Goal: Information Seeking & Learning: Learn about a topic

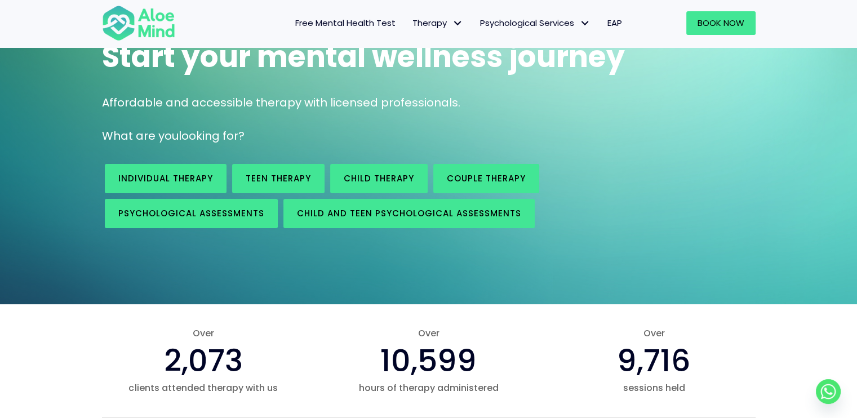
scroll to position [106, 0]
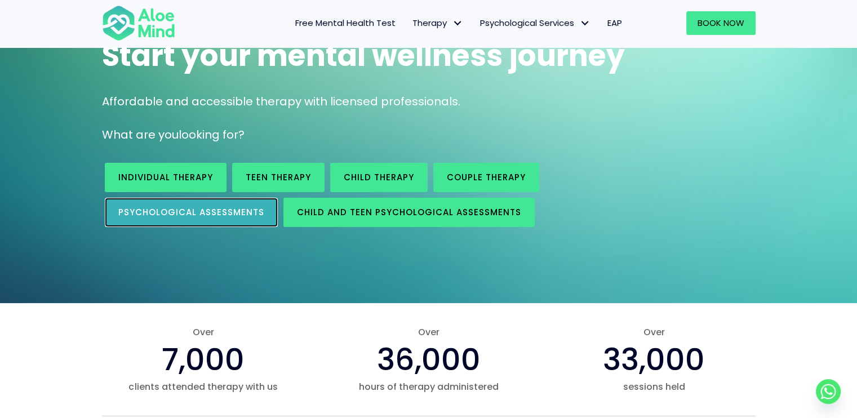
click at [221, 199] on link "Psychological assessments" at bounding box center [191, 212] width 173 height 29
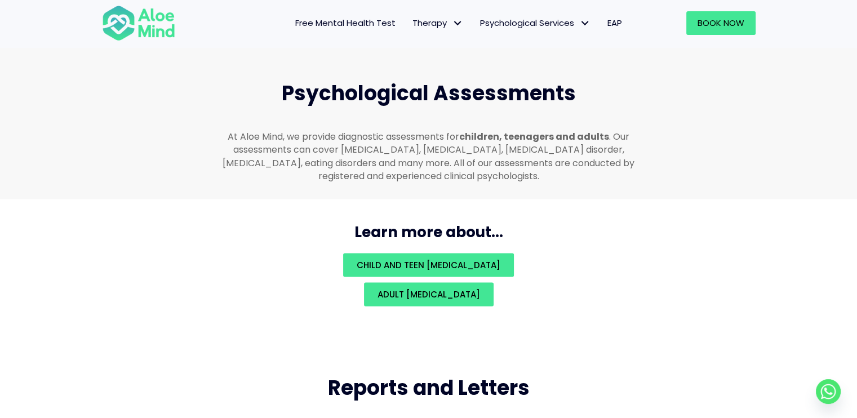
scroll to position [2395, 0]
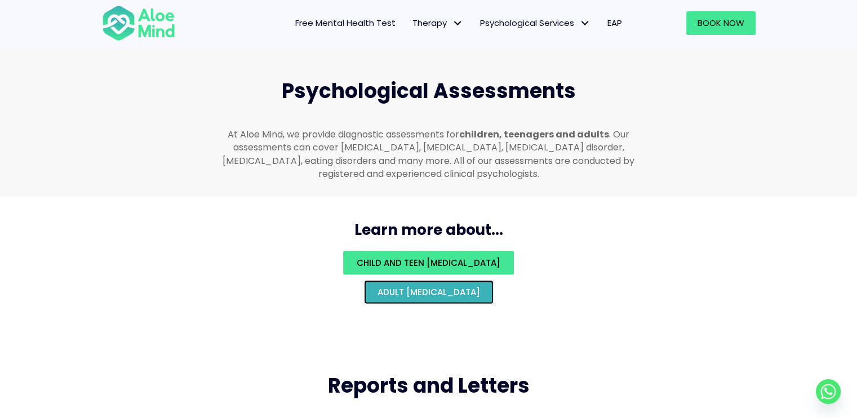
click at [425, 286] on span "Adult [MEDICAL_DATA]" at bounding box center [429, 292] width 103 height 12
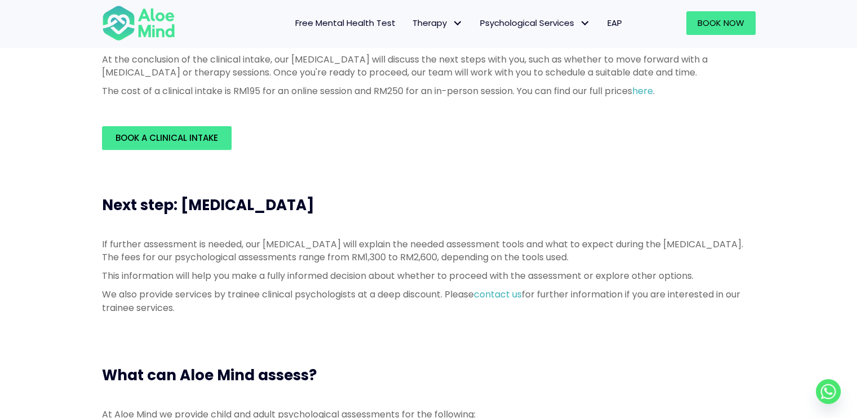
scroll to position [389, 0]
